Goal: Task Accomplishment & Management: Manage account settings

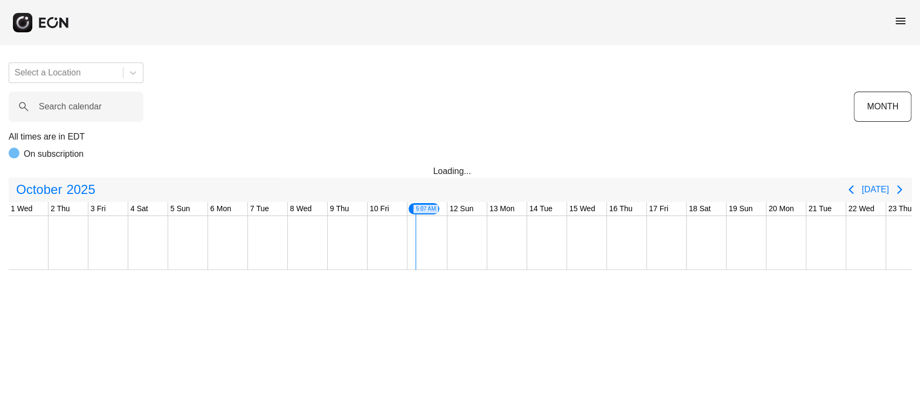
scroll to position [0, 333]
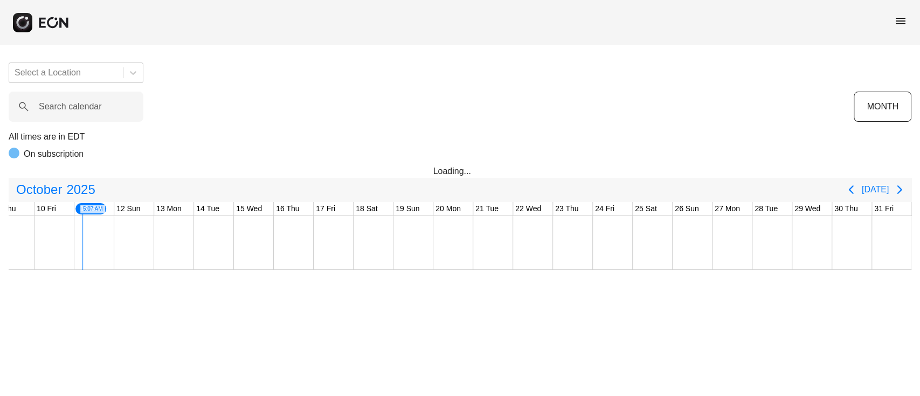
click at [898, 20] on span "menu" at bounding box center [900, 21] width 13 height 13
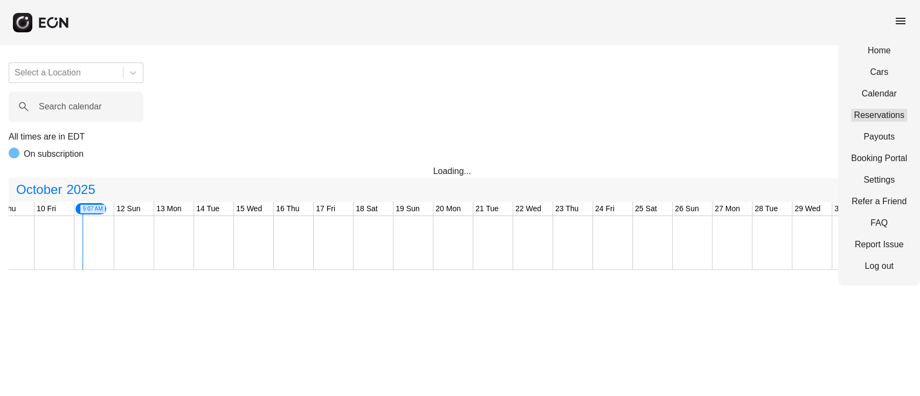
click at [873, 110] on link "Reservations" at bounding box center [879, 115] width 56 height 13
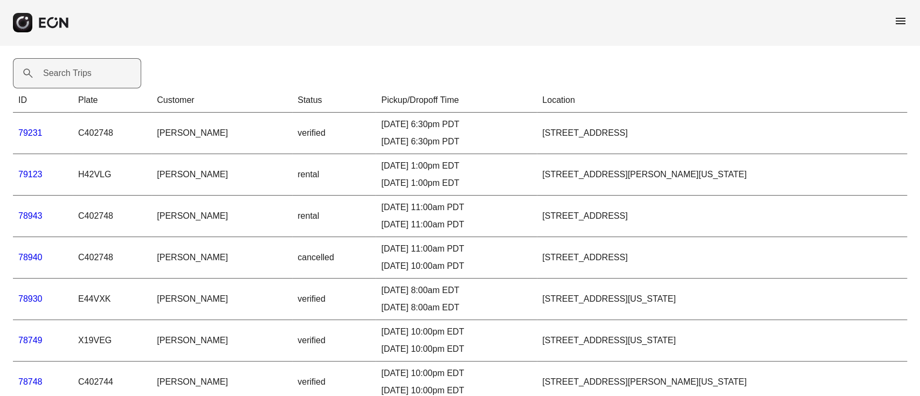
click at [84, 71] on label "Search Trips" at bounding box center [67, 73] width 49 height 13
click at [84, 71] on Trips "Search Trips" at bounding box center [77, 73] width 128 height 30
paste Trips "*****"
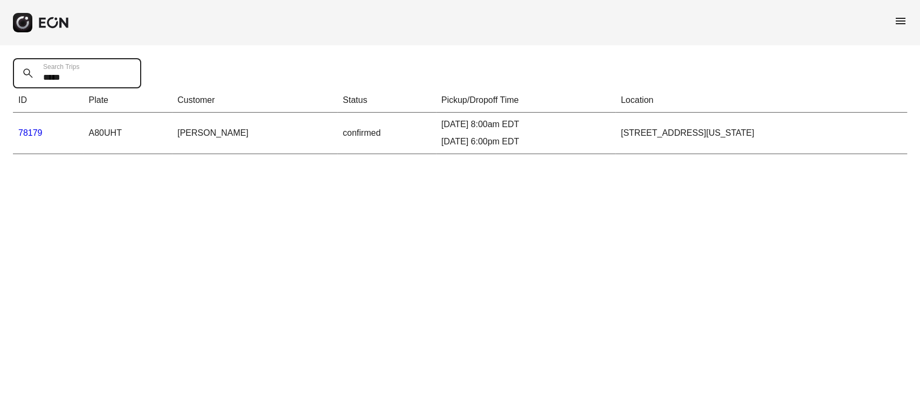
type Trips "*****"
click at [40, 132] on link "78179" at bounding box center [30, 132] width 24 height 9
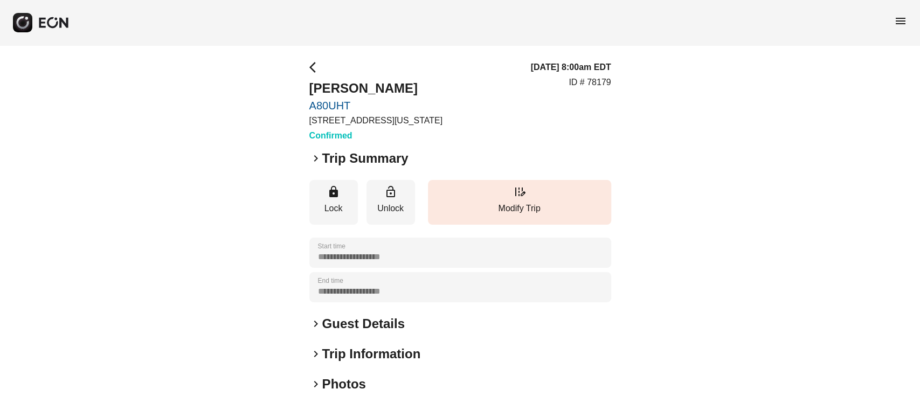
click at [359, 328] on h2 "Guest Details" at bounding box center [363, 323] width 82 height 17
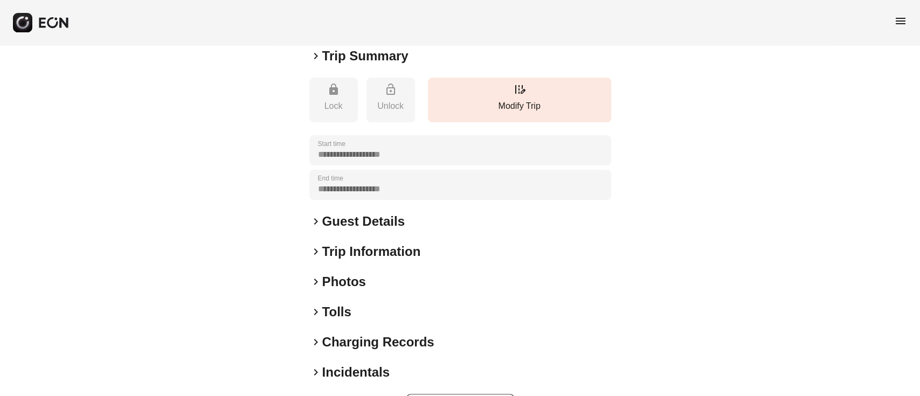
click at [412, 217] on div "keyboard_arrow_right Guest Details" at bounding box center [460, 221] width 302 height 17
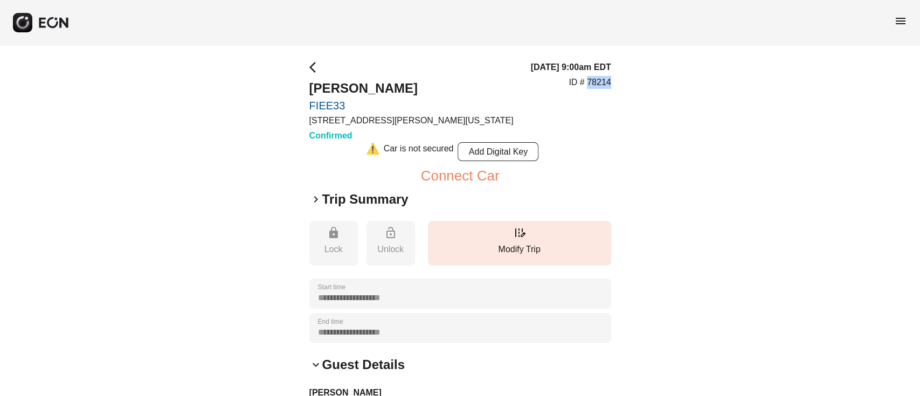
drag, startPoint x: 587, startPoint y: 84, endPoint x: 611, endPoint y: 79, distance: 24.2
click at [611, 79] on div "**********" at bounding box center [460, 342] width 920 height 594
copy p "78214"
click at [496, 116] on div "arrow_back_ios AMAN MAYSON FIEE33 45-50 Davis St, New York City, NY Confirmed 1…" at bounding box center [460, 101] width 302 height 81
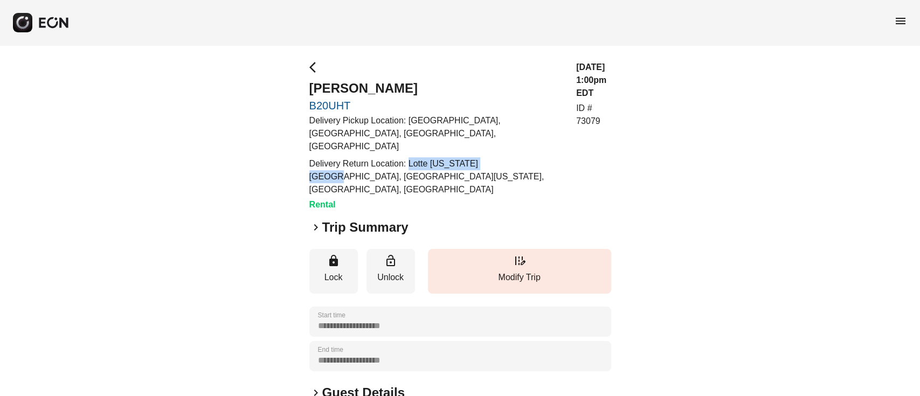
drag, startPoint x: 410, startPoint y: 153, endPoint x: 496, endPoint y: 151, distance: 86.2
click at [496, 157] on p "Delivery Return Location: Lotte [US_STATE][GEOGRAPHIC_DATA], [GEOGRAPHIC_DATA][…" at bounding box center [436, 176] width 254 height 39
copy p "Lotte New York Palace,"
click at [462, 143] on div "Delivery Pickup Location: LGA Terminal B Parking, East Elmhurst, NY, USA Delive…" at bounding box center [436, 155] width 254 height 82
drag, startPoint x: 408, startPoint y: 147, endPoint x: 434, endPoint y: 164, distance: 31.3
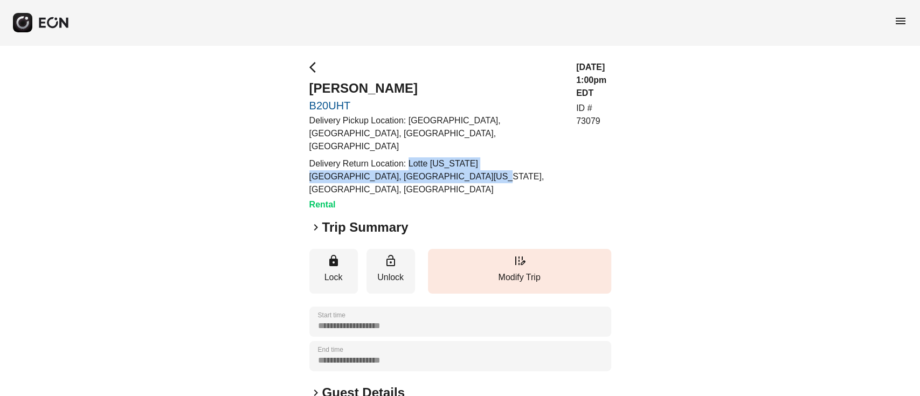
click at [434, 164] on p "Delivery Return Location: Lotte New York Palace, Madison Avenue, New York, NY, …" at bounding box center [436, 176] width 254 height 39
copy p "Lotte [US_STATE][GEOGRAPHIC_DATA], [GEOGRAPHIC_DATA][US_STATE], [GEOGRAPHIC_DAT…"
click at [427, 93] on h2 "[PERSON_NAME]" at bounding box center [436, 88] width 254 height 17
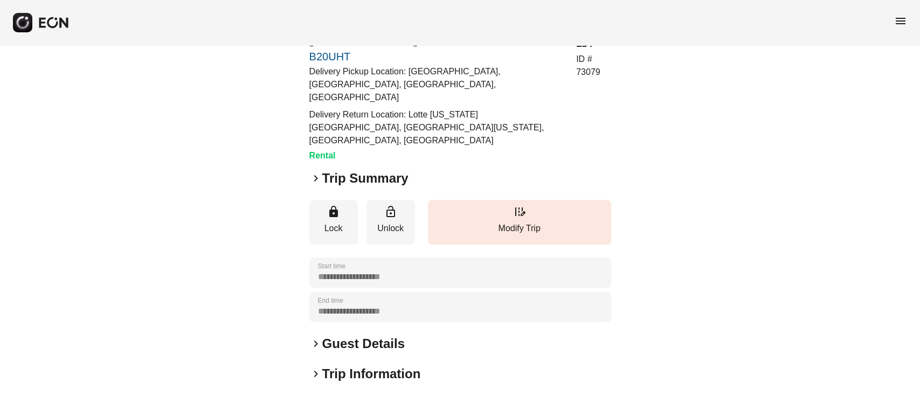
scroll to position [72, 0]
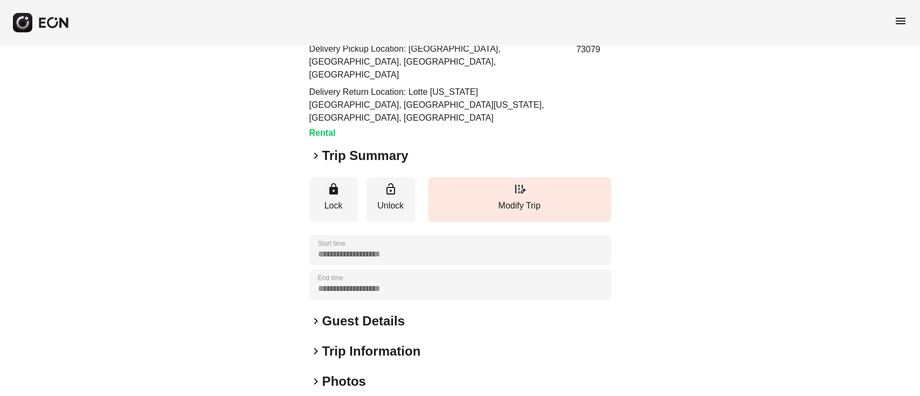
click at [348, 305] on div "**********" at bounding box center [460, 254] width 302 height 530
click at [354, 313] on h2 "Guest Details" at bounding box center [363, 321] width 82 height 17
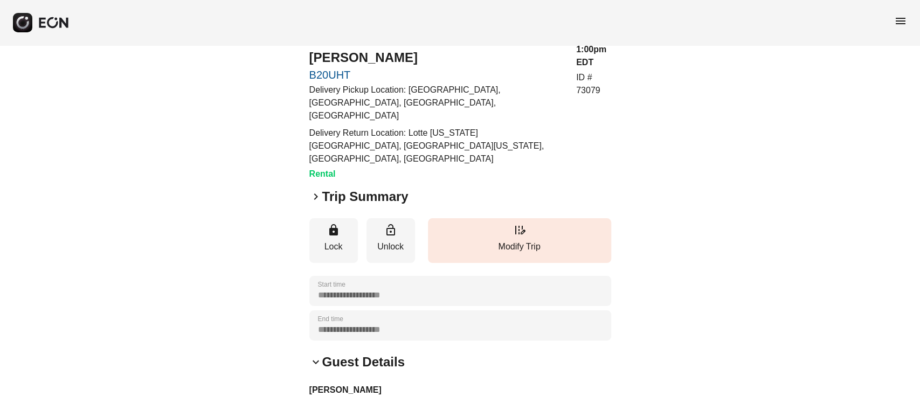
scroll to position [0, 0]
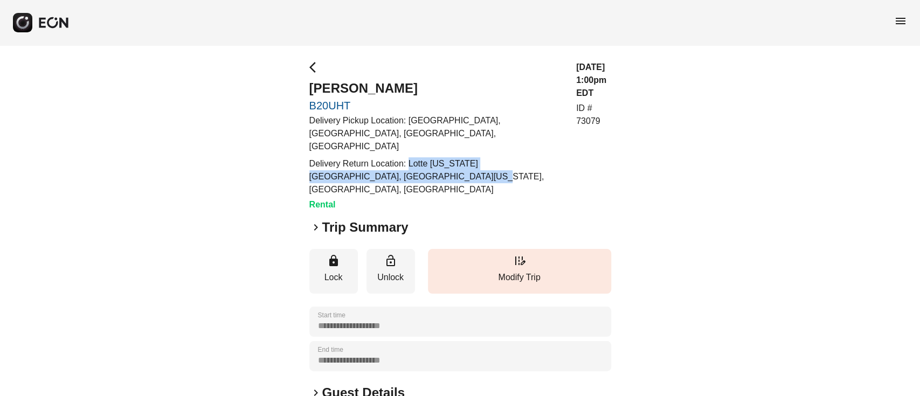
drag, startPoint x: 407, startPoint y: 150, endPoint x: 456, endPoint y: 168, distance: 52.0
click at [456, 168] on p "Delivery Return Location: Lotte [US_STATE][GEOGRAPHIC_DATA], [GEOGRAPHIC_DATA][…" at bounding box center [436, 176] width 254 height 39
copy p "Lotte [US_STATE][GEOGRAPHIC_DATA], [GEOGRAPHIC_DATA][US_STATE], [GEOGRAPHIC_DAT…"
click at [448, 157] on p "Delivery Return Location: Lotte [US_STATE][GEOGRAPHIC_DATA], [GEOGRAPHIC_DATA][…" at bounding box center [436, 176] width 254 height 39
